Goal: Task Accomplishment & Management: Use online tool/utility

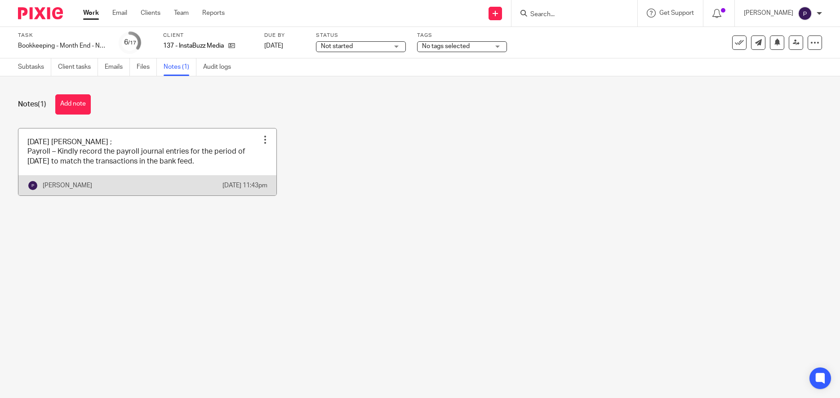
click at [174, 159] on link at bounding box center [147, 161] width 258 height 67
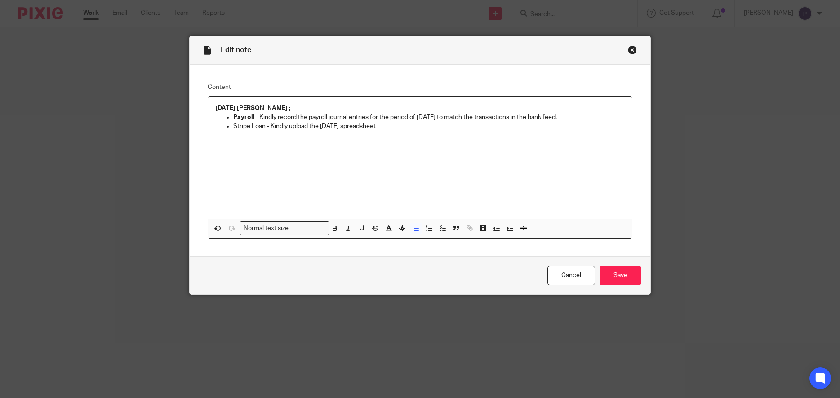
click at [347, 125] on p "Stripe Loan - Kindly upload the [DATE] spreadsheet" at bounding box center [429, 126] width 392 height 9
drag, startPoint x: 229, startPoint y: 125, endPoint x: 266, endPoint y: 125, distance: 36.4
click at [266, 125] on li "Stripe Loan - Kindly upload the [DATE] activity spreadsheet to proceed with rec…" at bounding box center [429, 126] width 392 height 9
drag, startPoint x: 266, startPoint y: 125, endPoint x: 227, endPoint y: 124, distance: 38.6
click at [233, 124] on li "Stripe Loan - Kindly upload the [DATE] activity spreadsheet to proceed with rec…" at bounding box center [429, 126] width 392 height 9
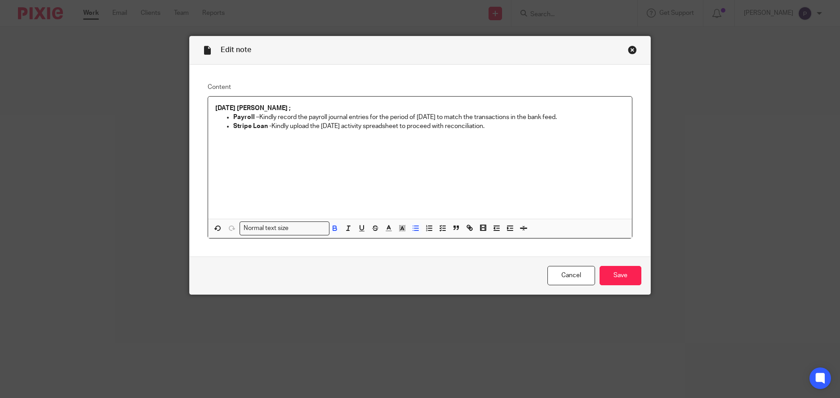
click at [263, 138] on div "[DATE] [PERSON_NAME] ; Payroll – Kindly record the payroll journal entries for …" at bounding box center [420, 158] width 424 height 122
drag, startPoint x: 269, startPoint y: 125, endPoint x: 503, endPoint y: 127, distance: 234.5
click at [503, 127] on p "Stripe Loan - Kindly upload the [DATE] activity spreadsheet to proceed with rec…" at bounding box center [429, 126] width 392 height 9
copy p "Kindly upload the [DATE] activity spreadsheet to proceed with reconciliation."
click at [356, 128] on p "Stripe Loan - Kindly upload the [DATE] activity spreadsheet to proceed with the…" at bounding box center [429, 126] width 392 height 9
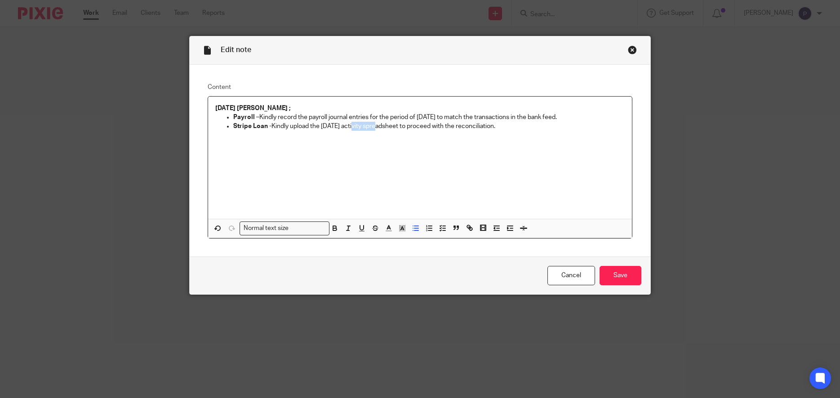
click at [356, 128] on p "Stripe Loan - Kindly upload the [DATE] activity spreadsheet to proceed with the…" at bounding box center [429, 126] width 392 height 9
